Goal: Obtain resource: Download file/media

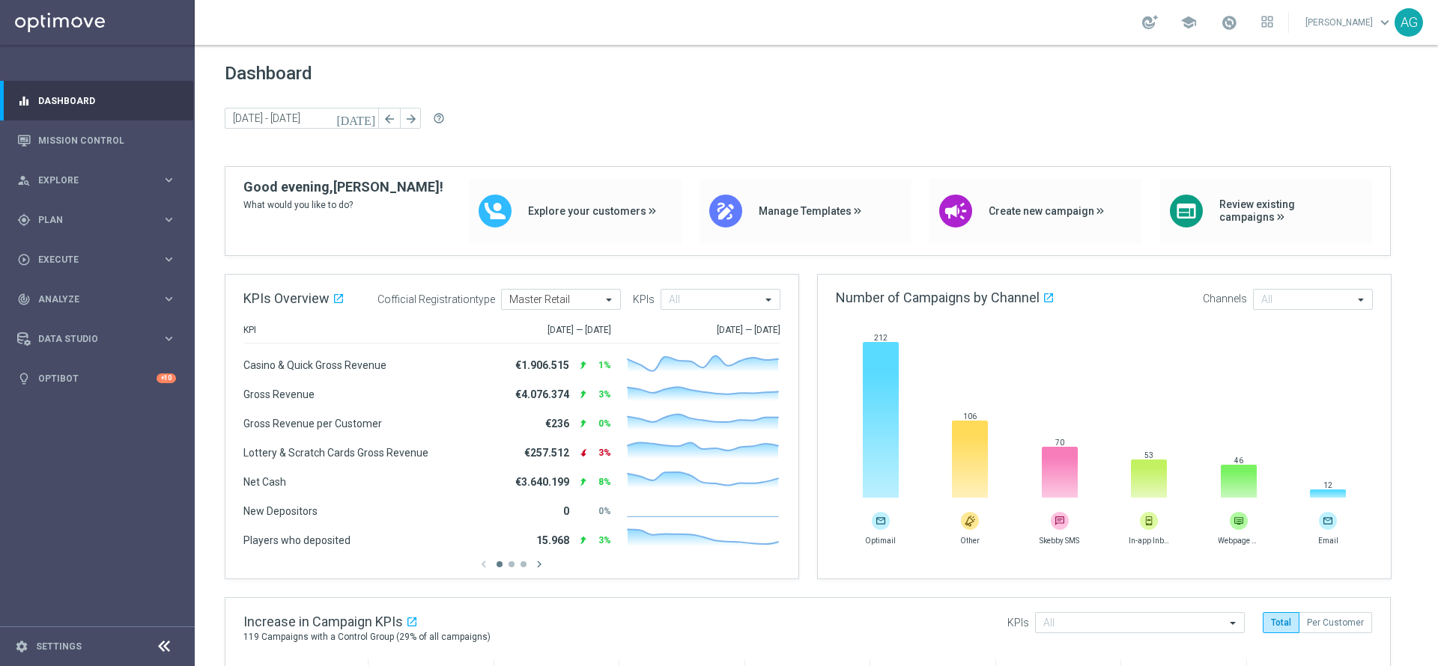
click at [46, 148] on link "Mission Control" at bounding box center [107, 141] width 138 height 40
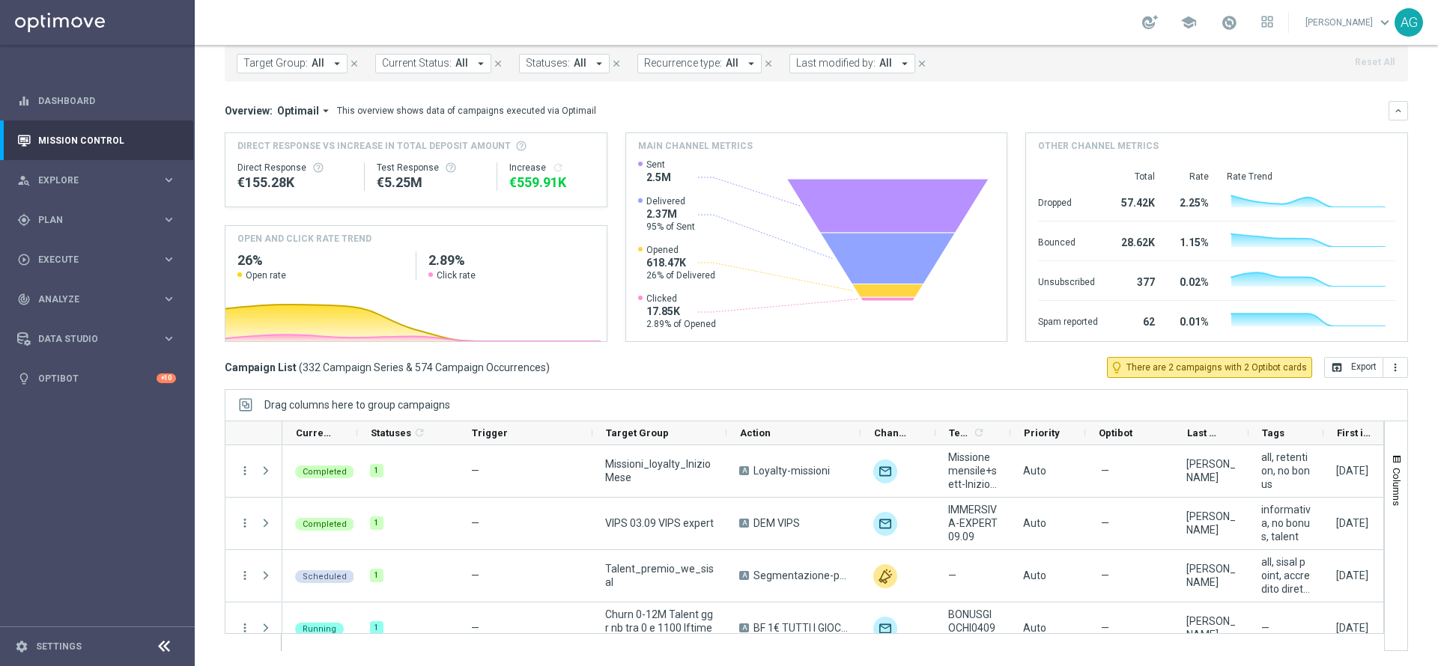
click at [288, 52] on div "Target Group: All arrow_drop_down close Current Status: All arrow_drop_down clo…" at bounding box center [816, 64] width 1183 height 36
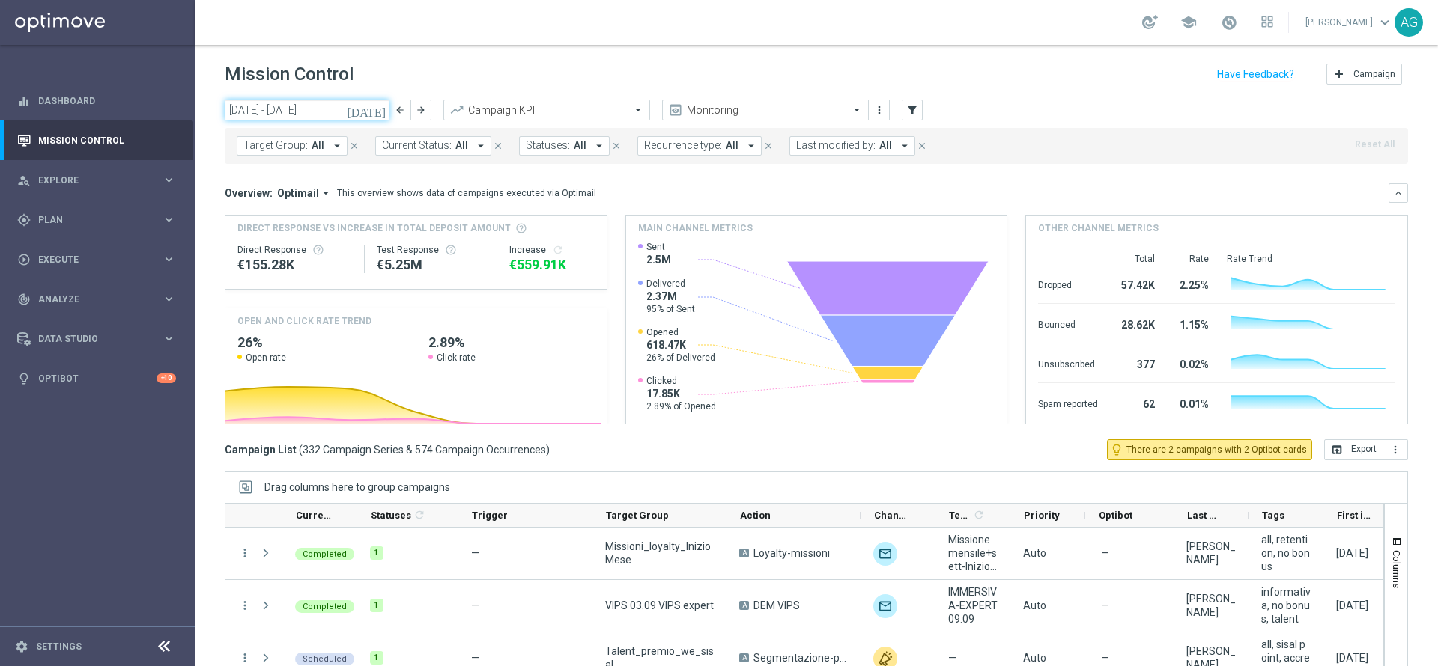
click at [320, 109] on input "01 Sep 2025 - 07 Sep 2025" at bounding box center [307, 110] width 165 height 21
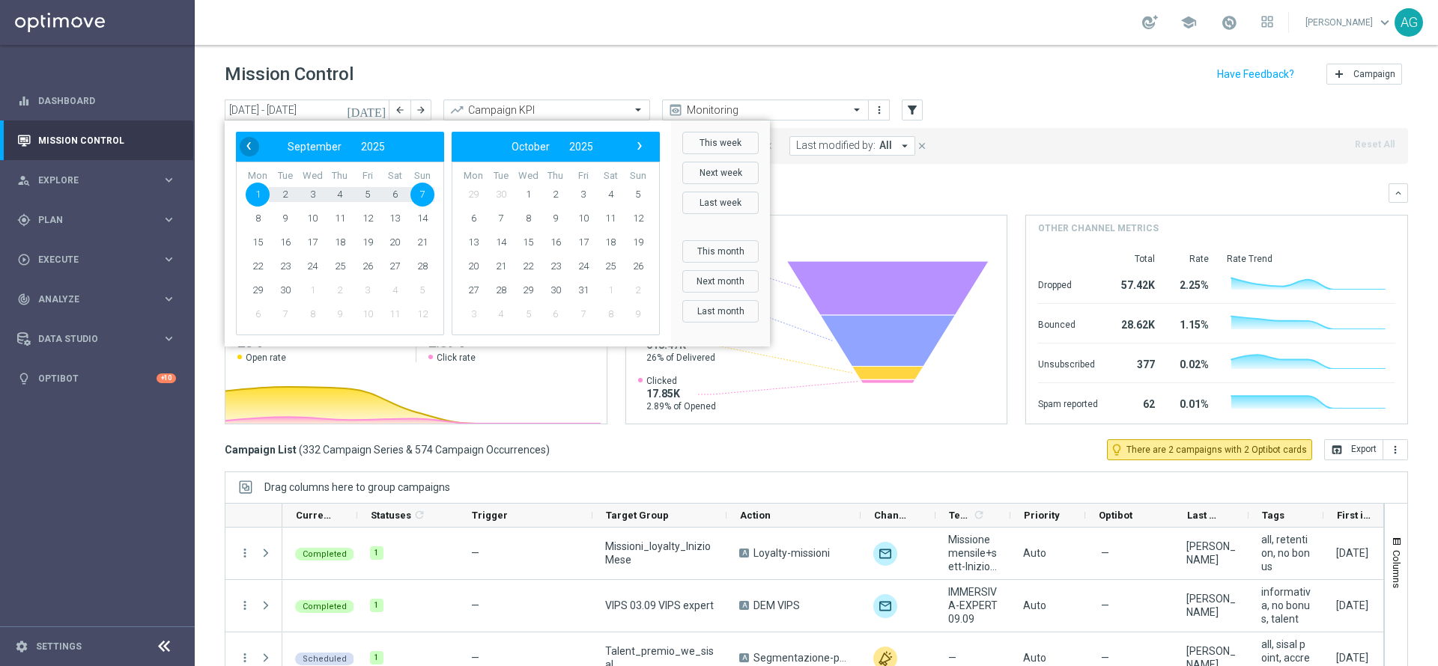
click at [250, 142] on span "‹" at bounding box center [248, 145] width 19 height 19
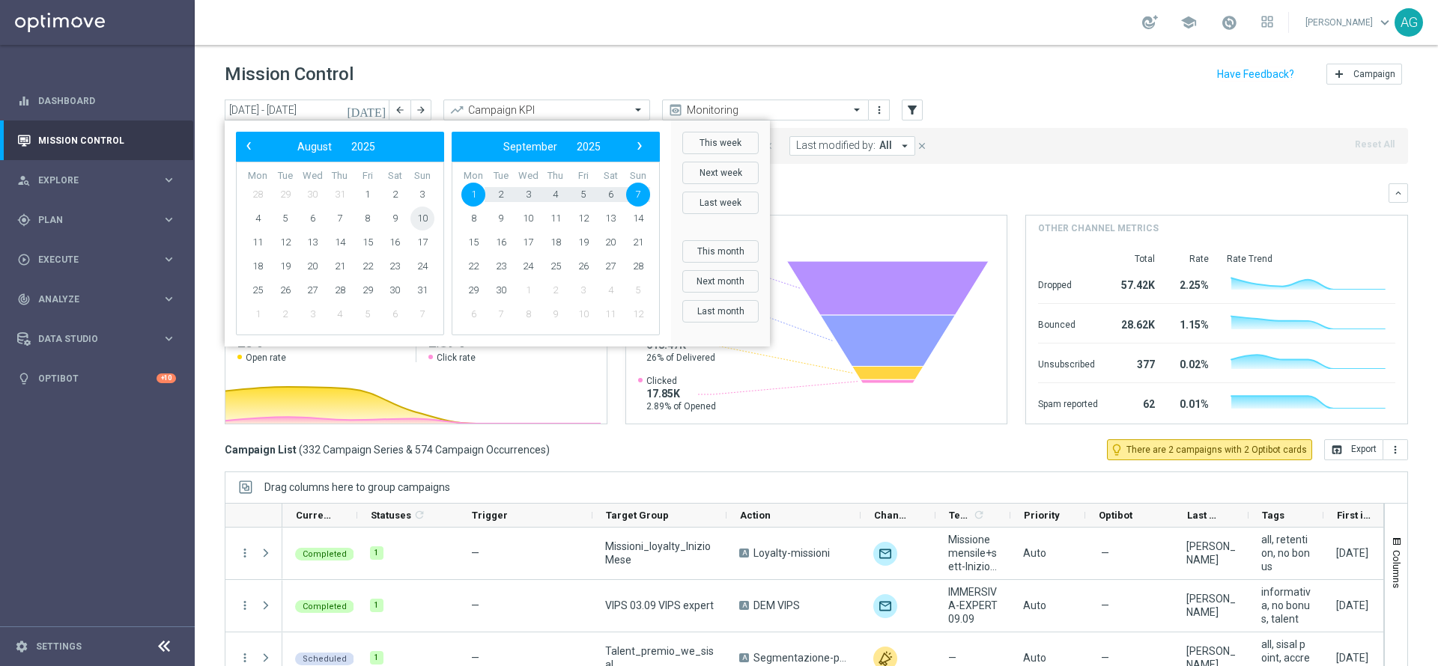
click at [423, 207] on span "10" at bounding box center [422, 219] width 24 height 24
type input "10 Aug 2025 - 10 Aug 2025"
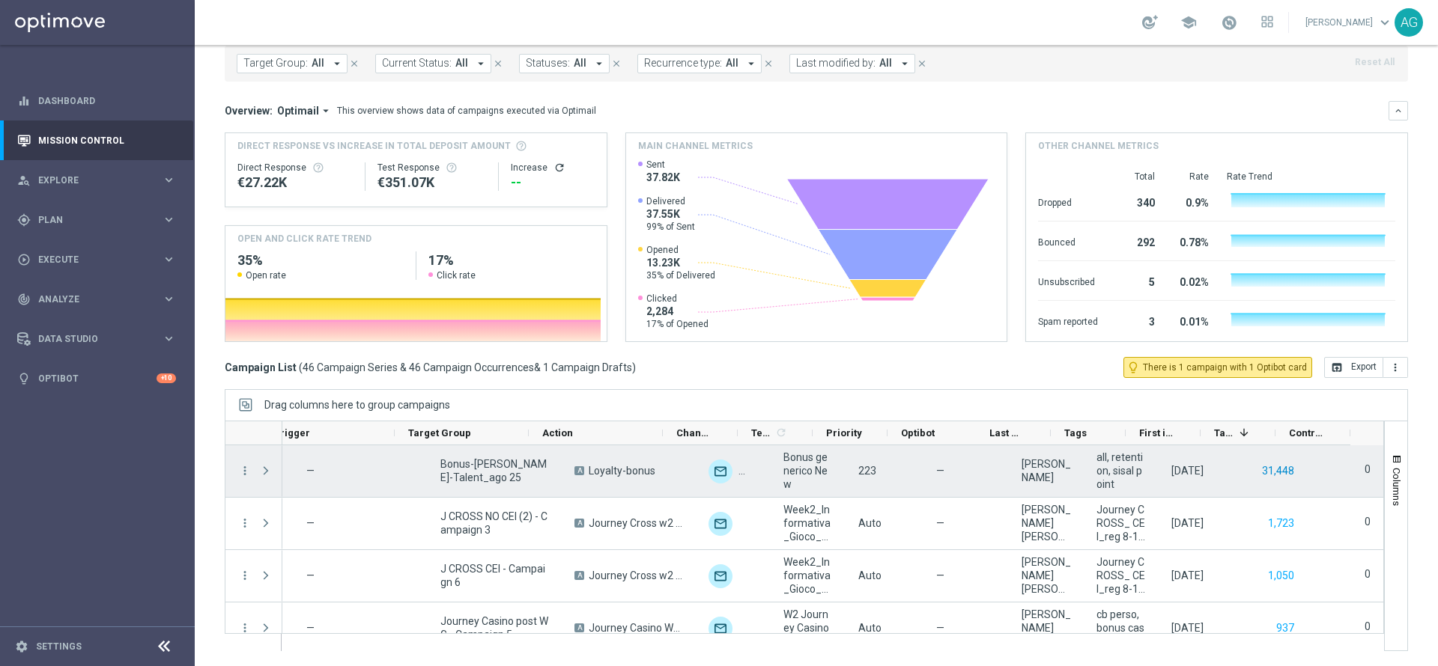
click at [1260, 464] on button "31,448" at bounding box center [1277, 471] width 35 height 19
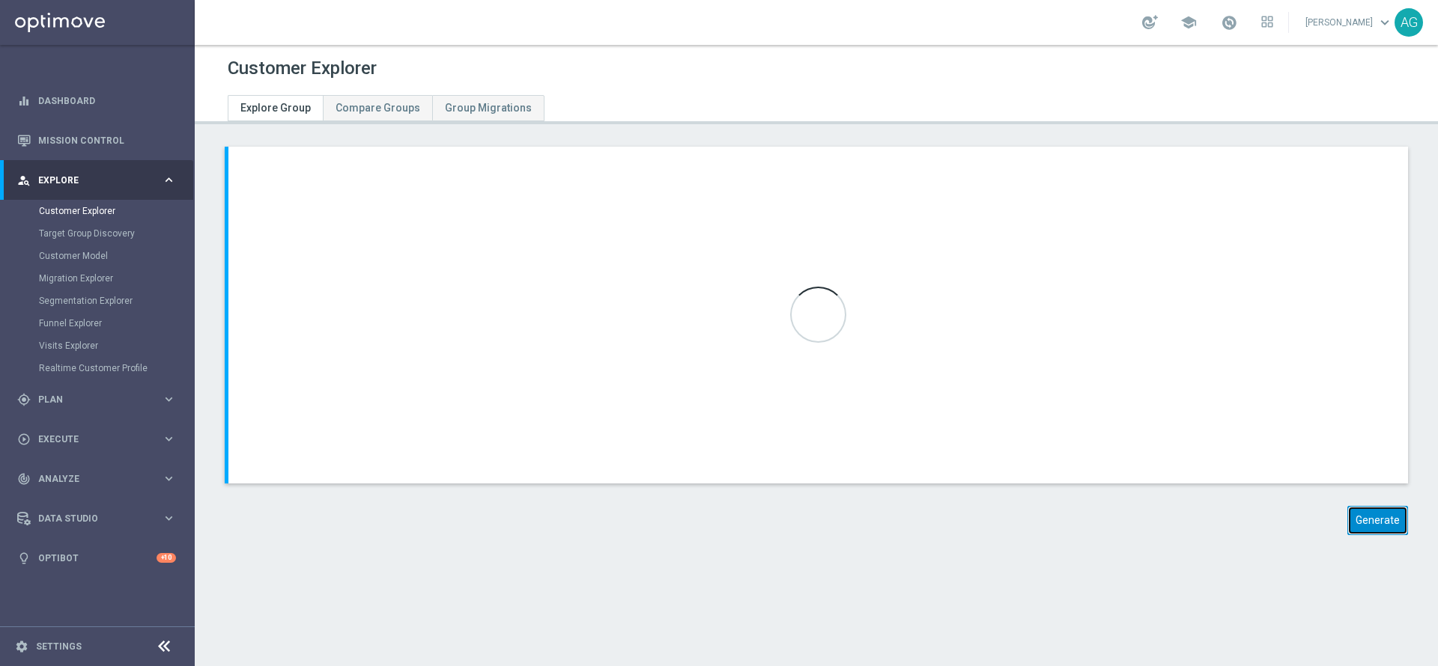
click at [1347, 529] on button "Generate" at bounding box center [1377, 520] width 61 height 29
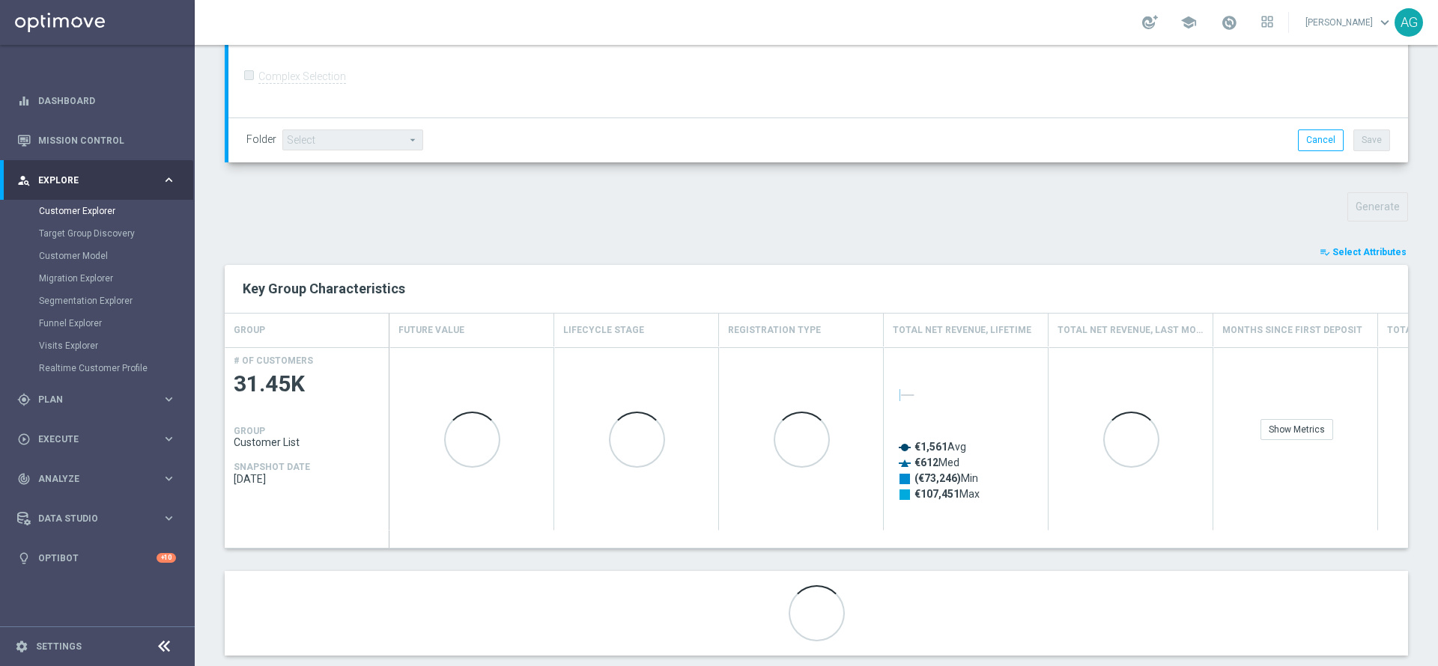
scroll to position [422, 0]
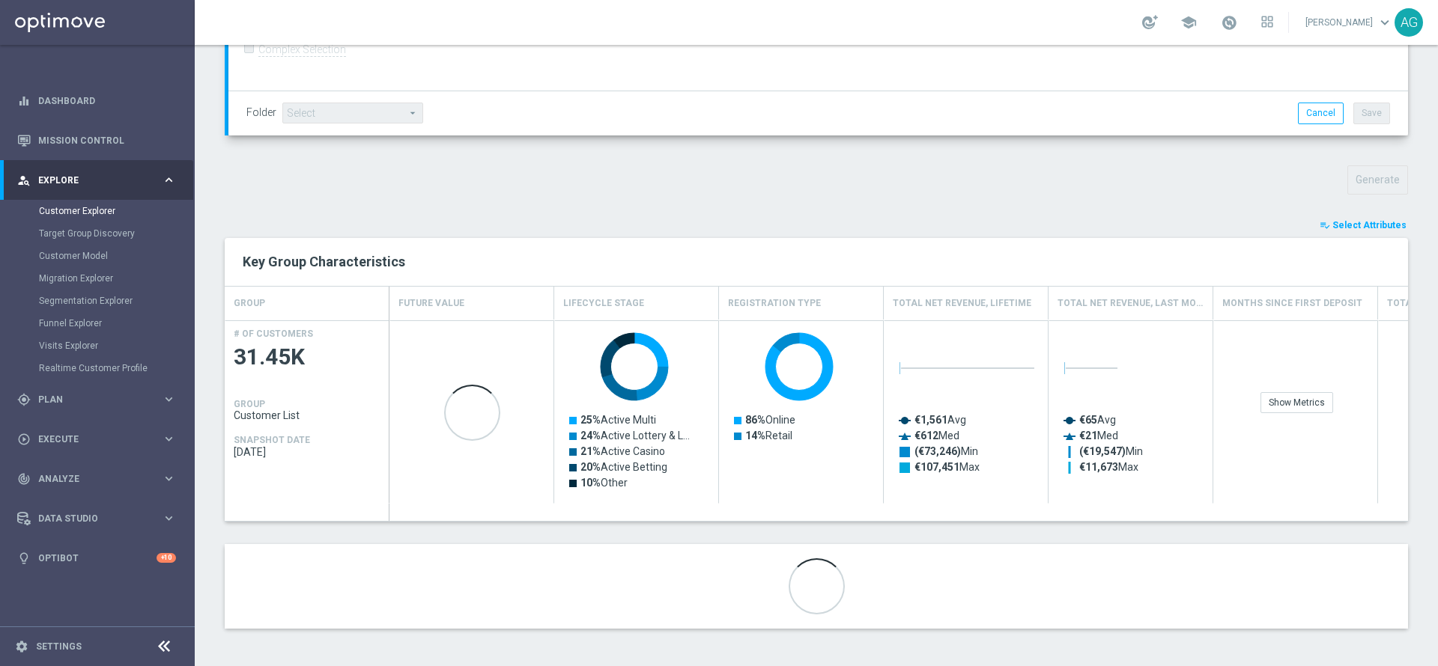
click at [1348, 223] on span "Select Attributes" at bounding box center [1369, 225] width 74 height 10
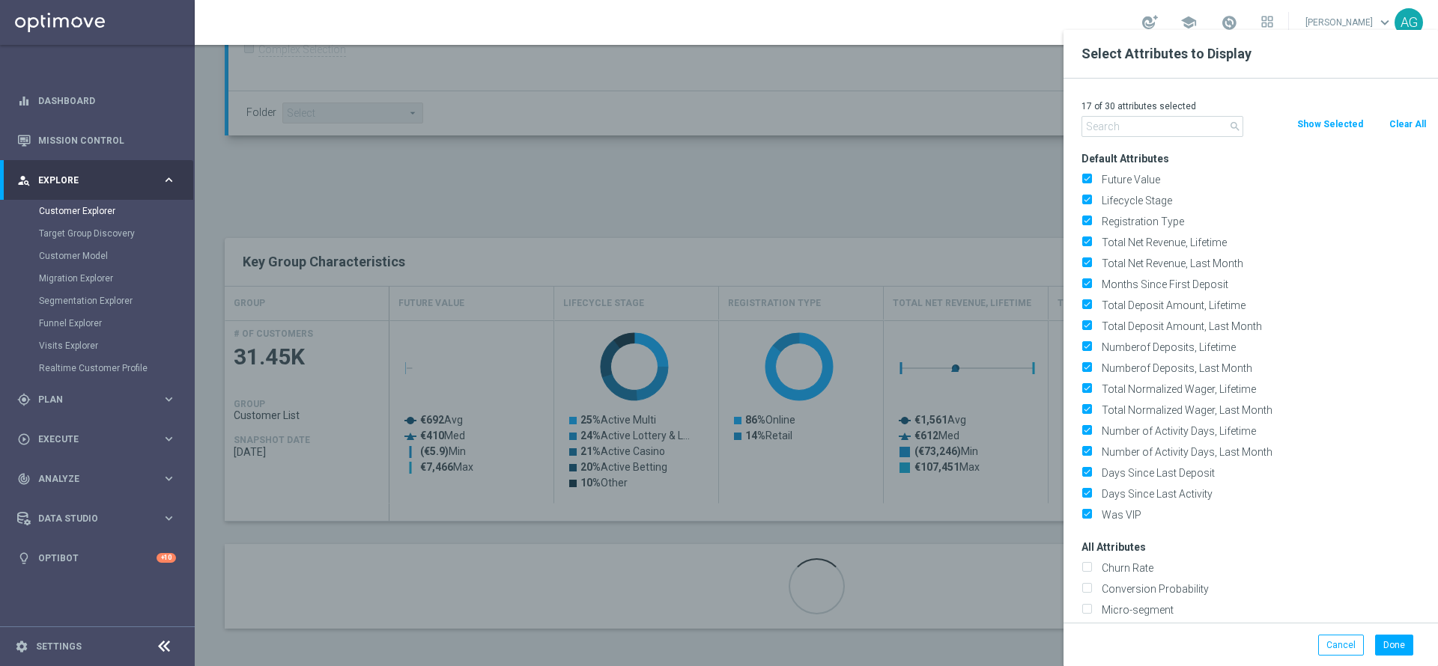
click at [1397, 122] on button "Clear All" at bounding box center [1408, 124] width 40 height 16
checkbox input "false"
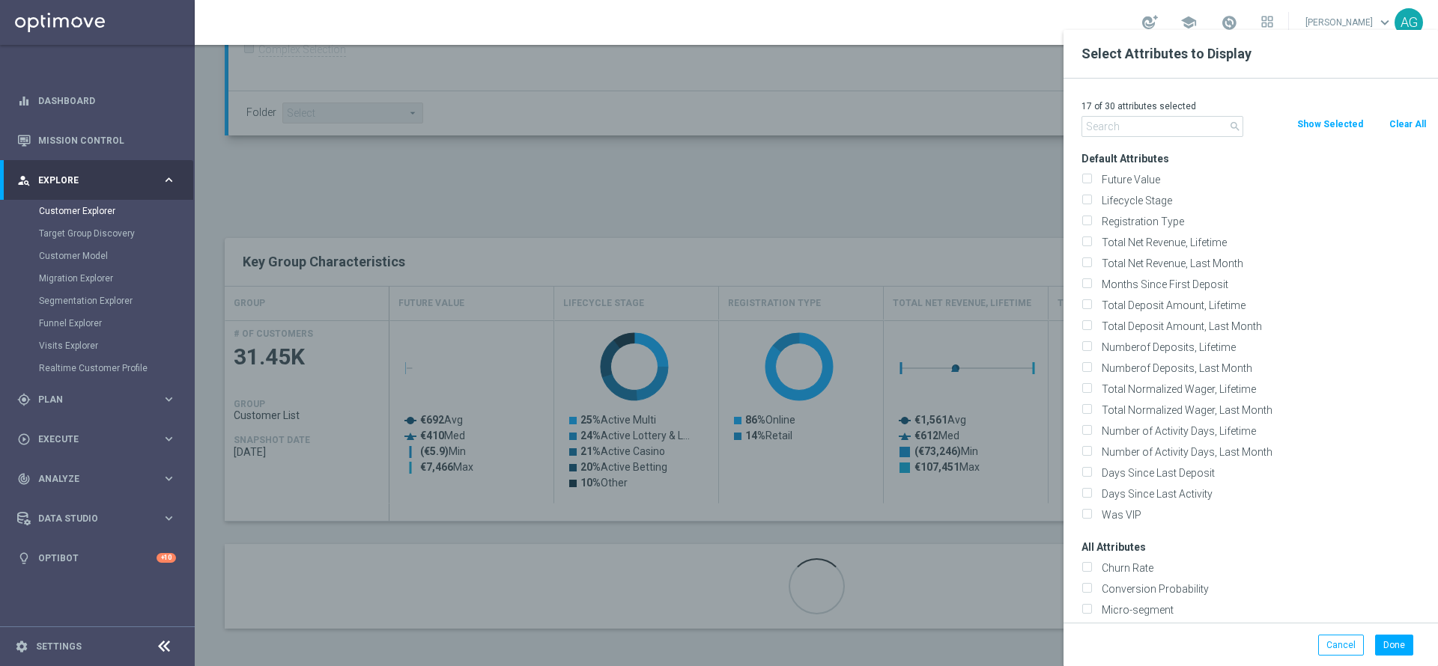
checkbox input "false"
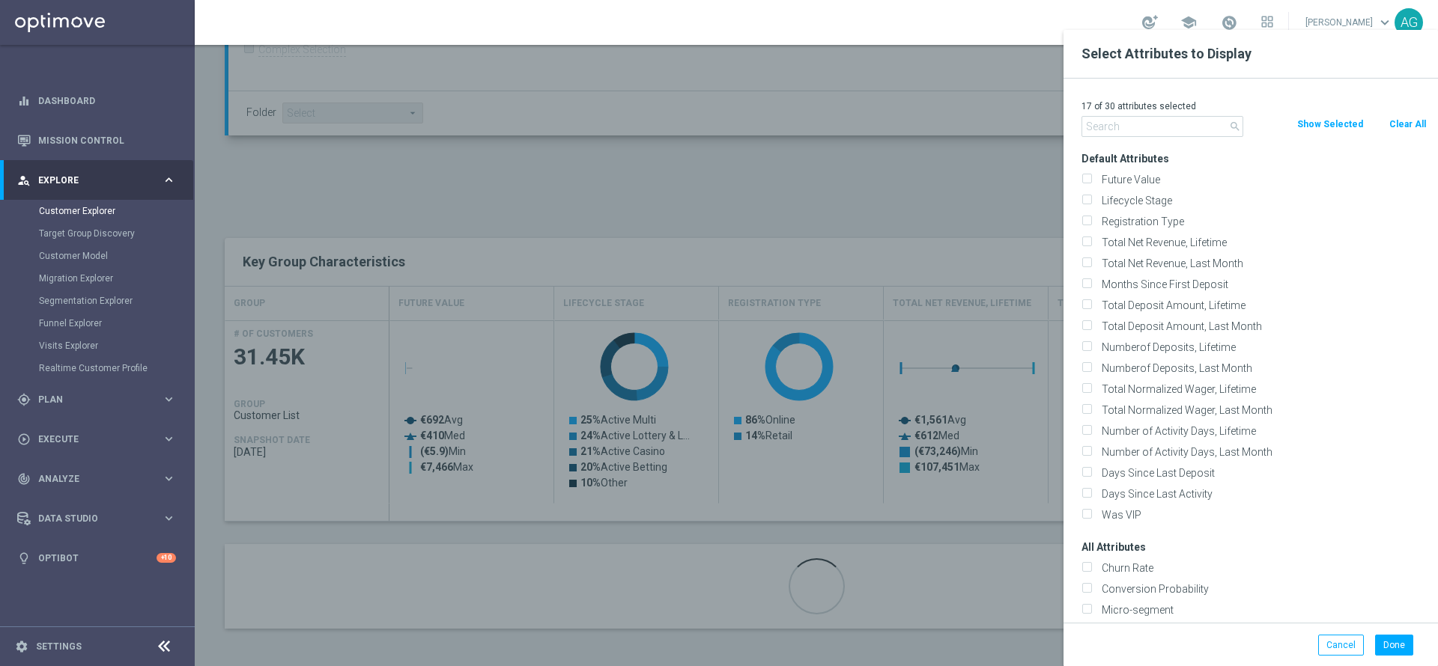
checkbox input "false"
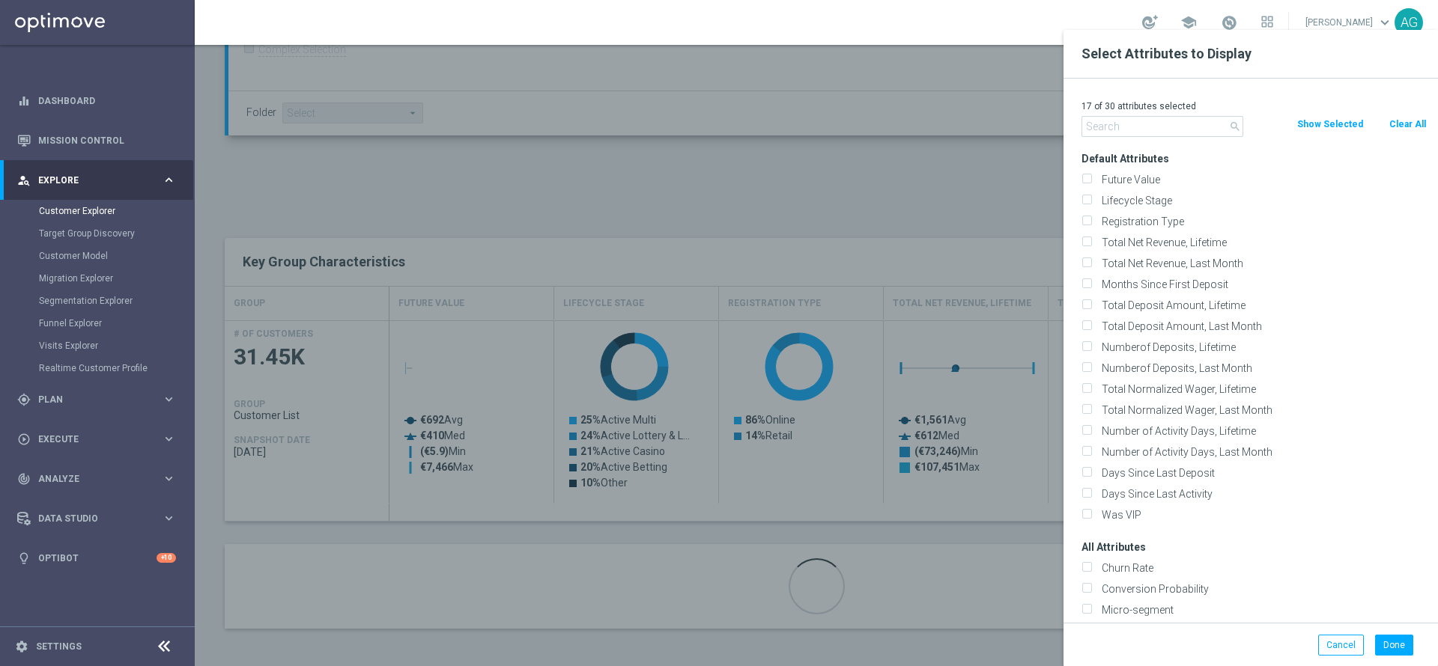
checkbox input "false"
click at [1137, 127] on input "text" at bounding box center [1162, 126] width 162 height 21
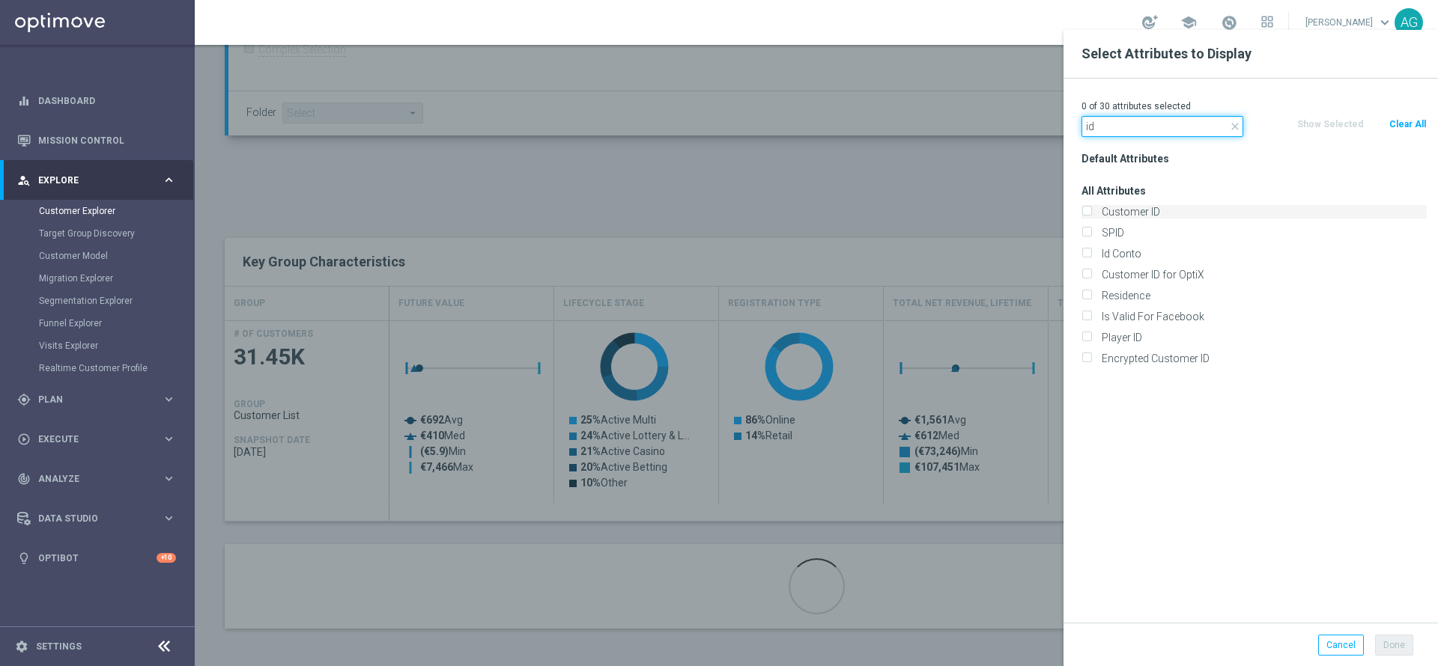
type input "id"
click at [1116, 213] on label "Customer ID" at bounding box center [1261, 211] width 330 height 13
click at [1091, 213] on input "Customer ID" at bounding box center [1086, 214] width 10 height 10
checkbox input "true"
click at [1399, 653] on button "Done" at bounding box center [1394, 645] width 38 height 21
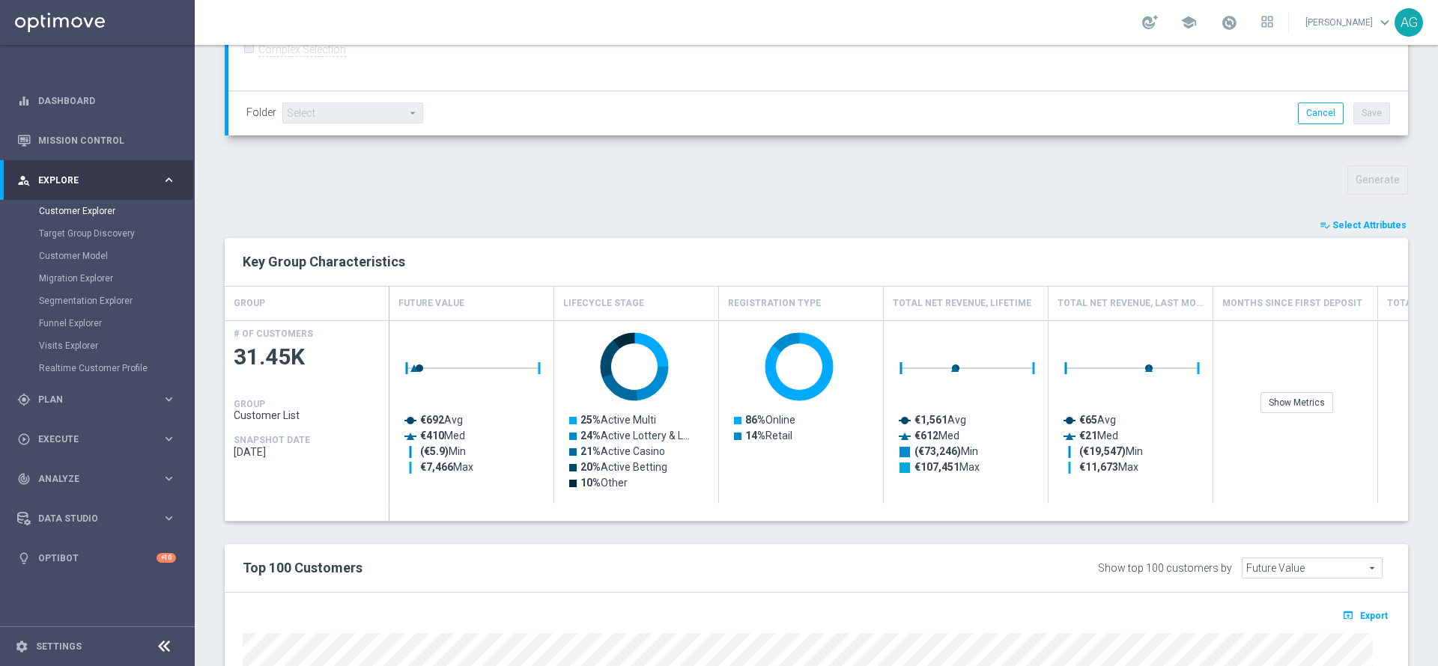
type input "Search"
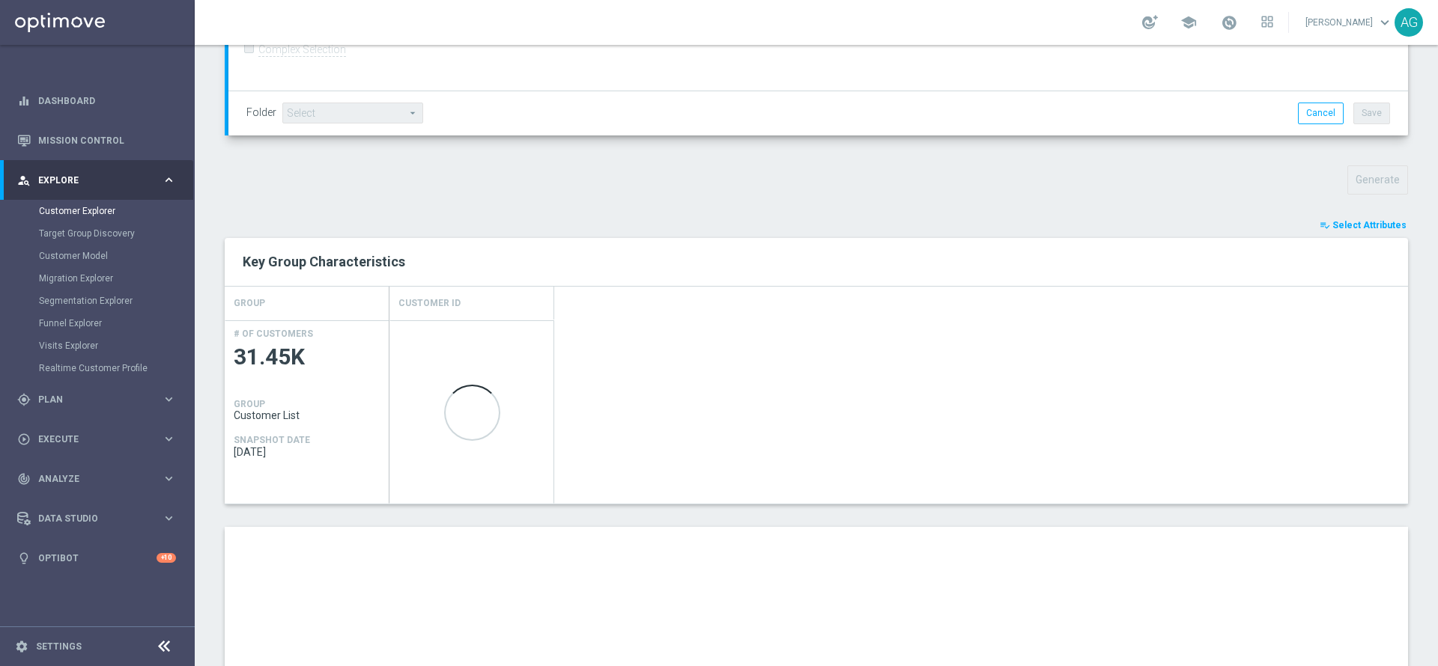
scroll to position [734, 0]
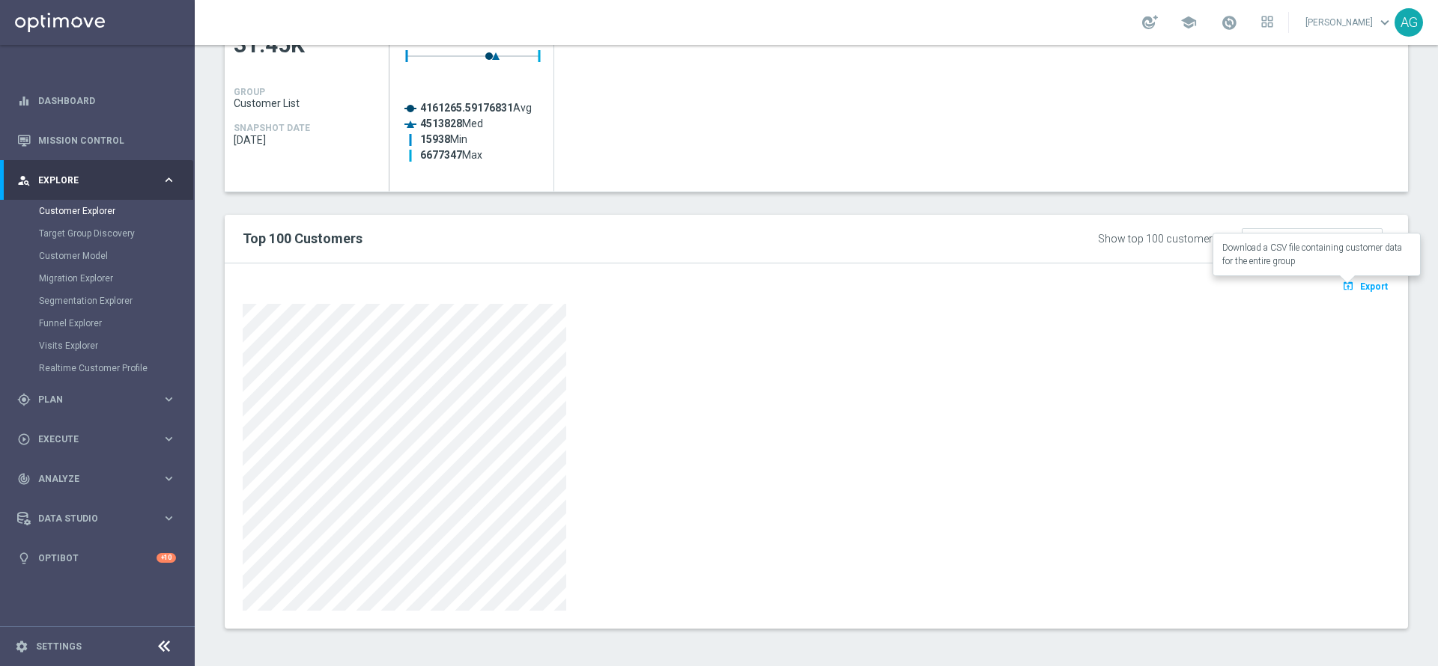
click at [1360, 291] on span "Export" at bounding box center [1374, 287] width 28 height 10
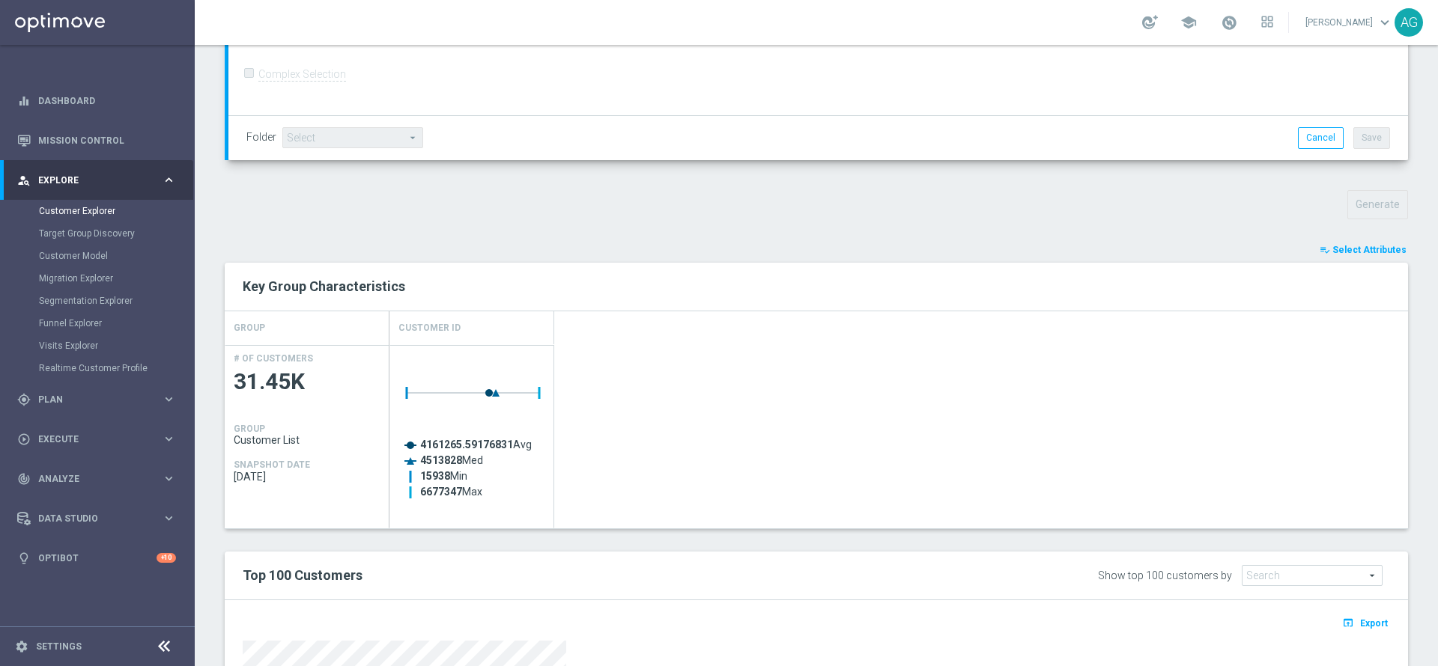
scroll to position [60, 0]
